Goal: Task Accomplishment & Management: Use online tool/utility

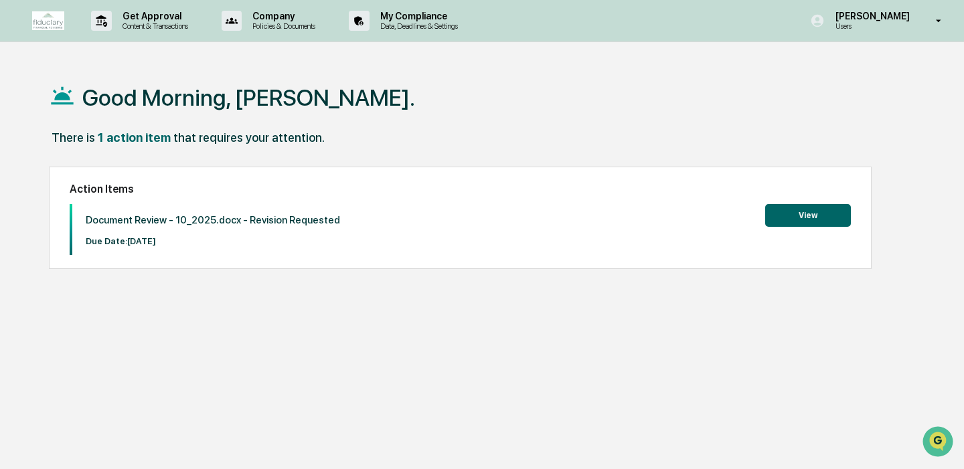
click at [820, 217] on button "View" at bounding box center [809, 215] width 86 height 23
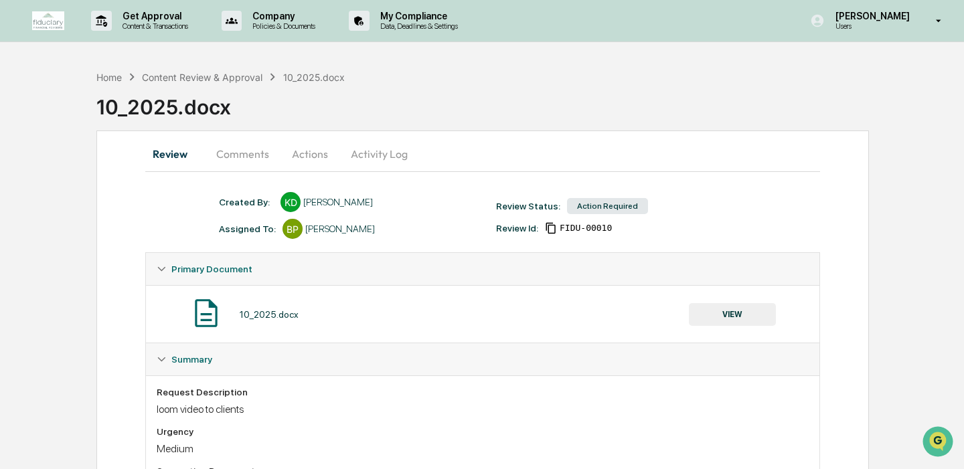
click at [281, 313] on div "10_2025.docx" at bounding box center [269, 314] width 59 height 11
click at [736, 307] on button "VIEW" at bounding box center [732, 314] width 87 height 23
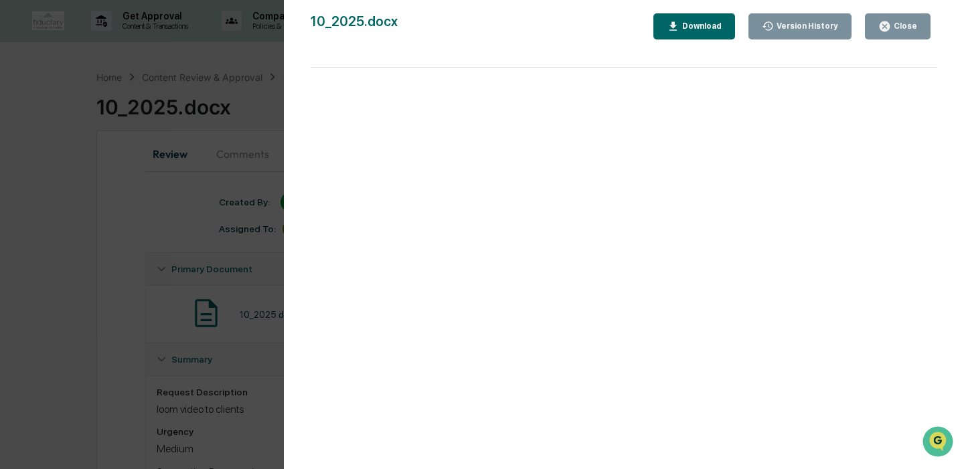
click at [703, 31] on div "Download" at bounding box center [694, 26] width 55 height 13
click at [897, 25] on div "Close" at bounding box center [904, 25] width 26 height 9
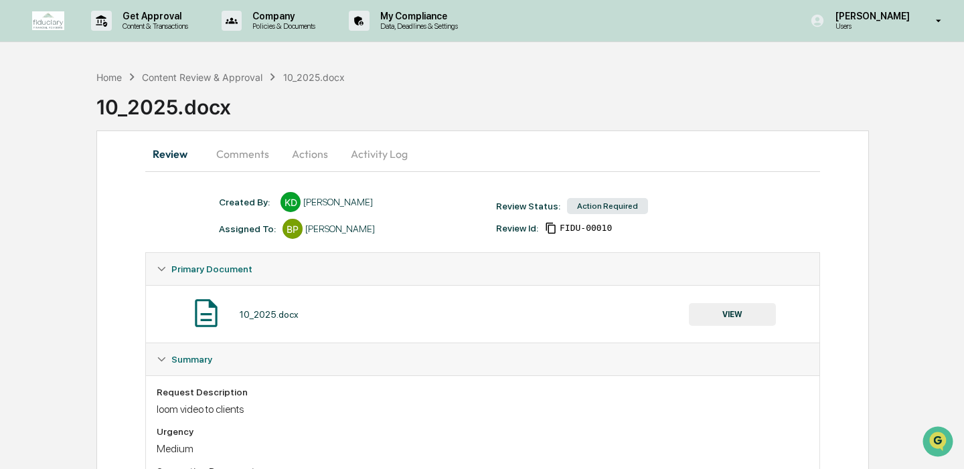
scroll to position [94, 0]
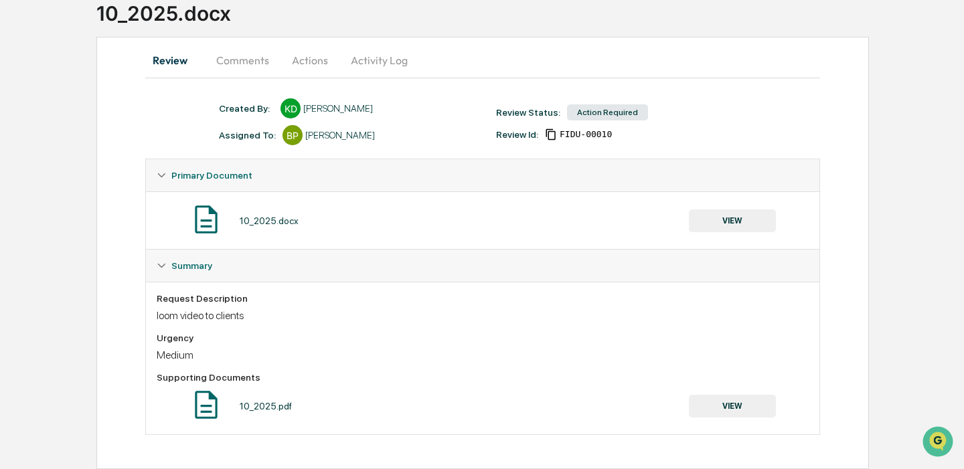
click at [247, 52] on button "Comments" at bounding box center [243, 60] width 74 height 32
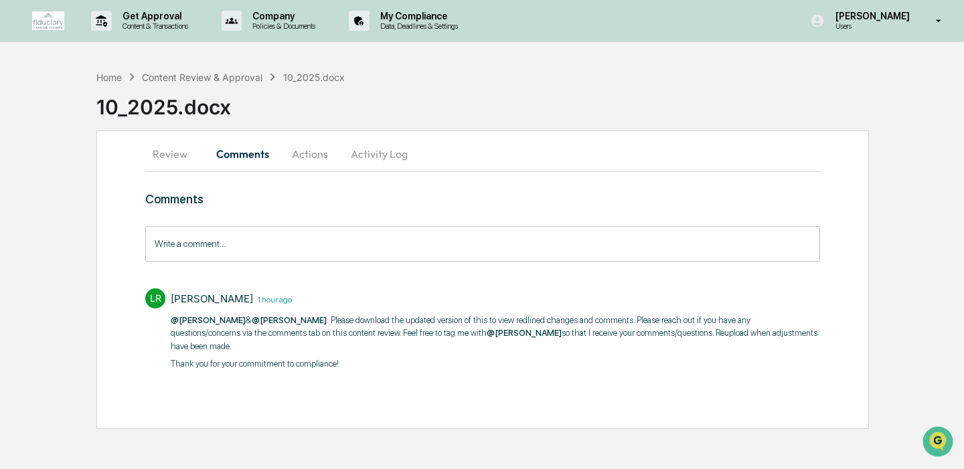
scroll to position [0, 0]
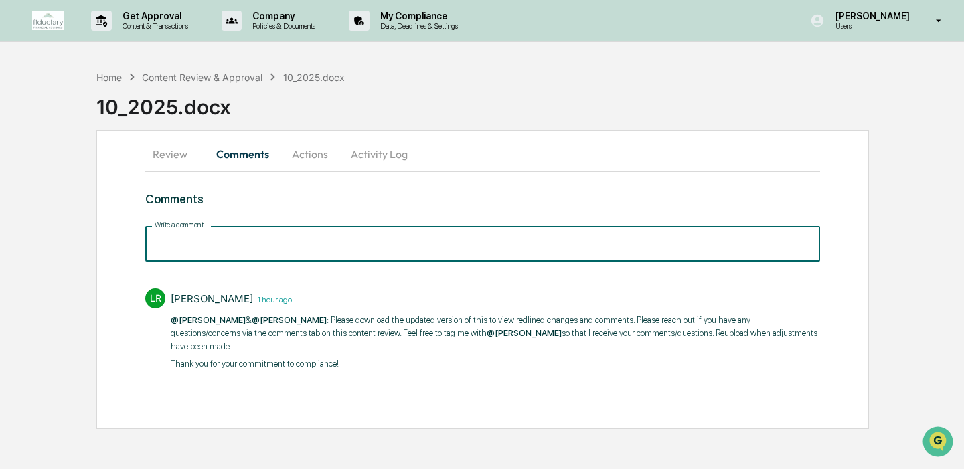
click at [277, 257] on input "Write a comment..." at bounding box center [482, 243] width 675 height 35
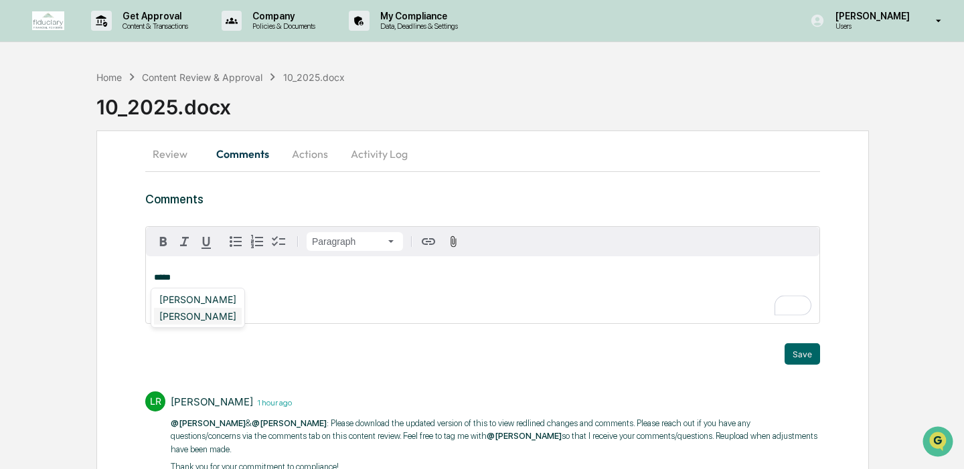
click at [207, 317] on div "[PERSON_NAME]" at bounding box center [198, 316] width 88 height 17
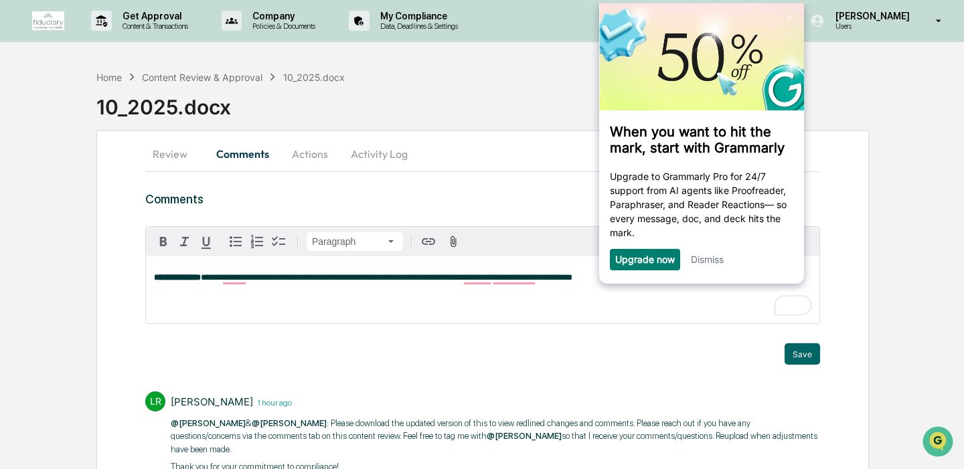
click at [707, 262] on link "Dismiss" at bounding box center [707, 259] width 33 height 11
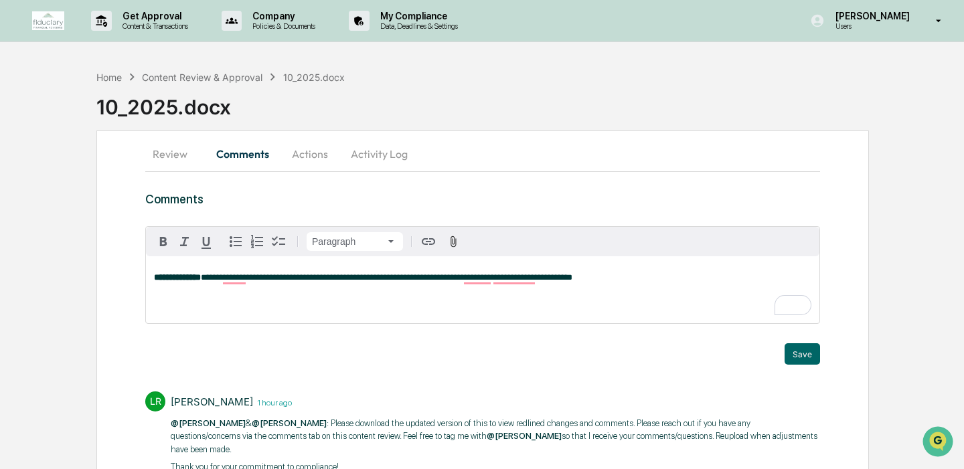
click at [654, 281] on p "**********" at bounding box center [483, 277] width 658 height 9
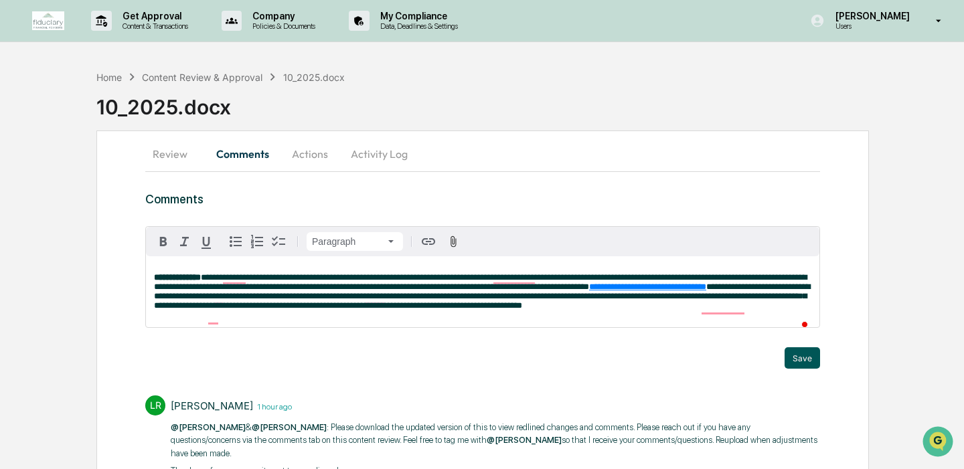
click at [809, 369] on button "Save" at bounding box center [802, 358] width 35 height 21
